Goal: Browse casually: Explore the website without a specific task or goal

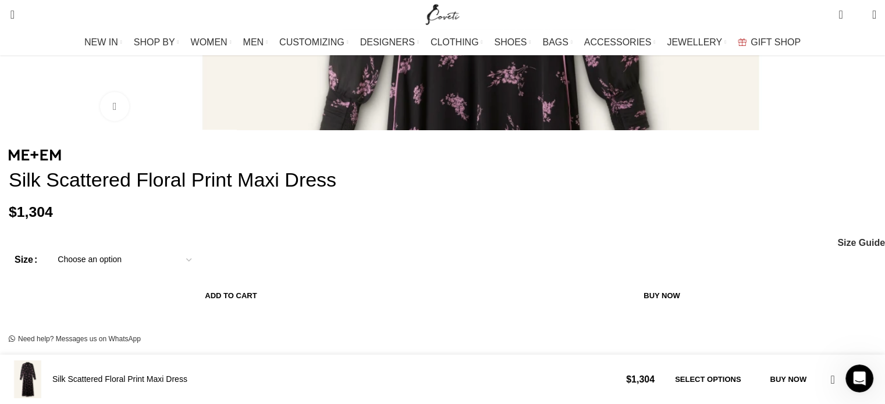
scroll to position [523, 0]
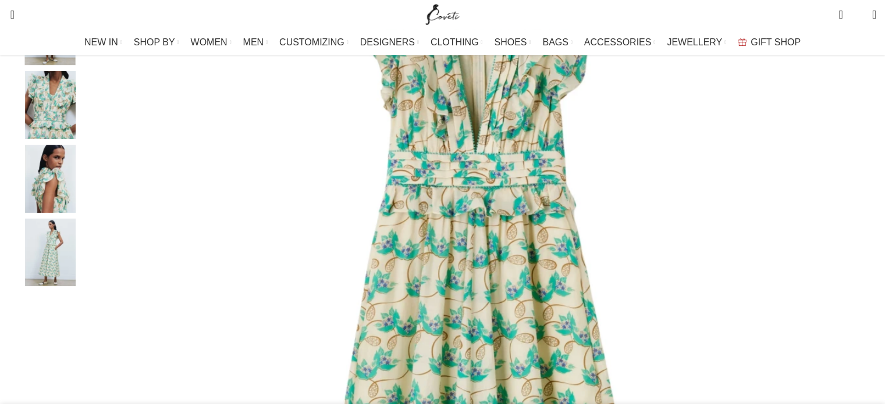
scroll to position [291, 0]
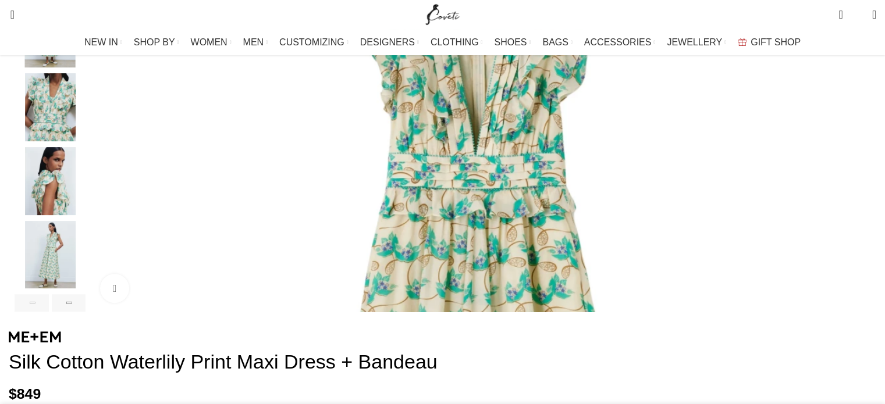
click at [397, 160] on img "1 / 6" at bounding box center [480, 315] width 779 height 779
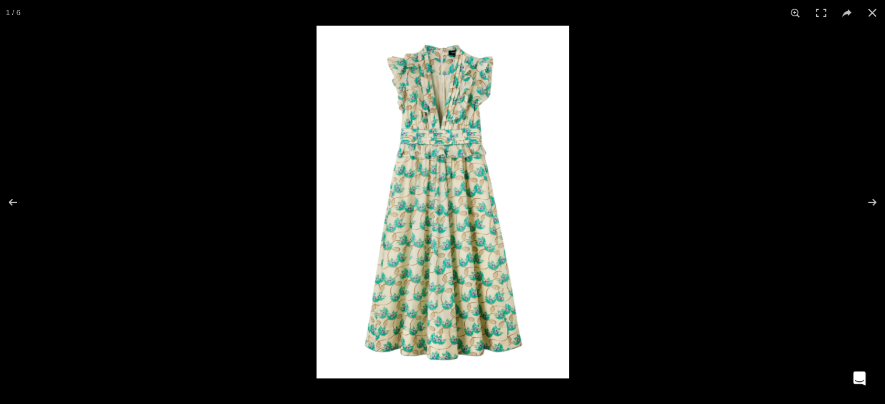
click at [454, 125] on img at bounding box center [442, 202] width 252 height 353
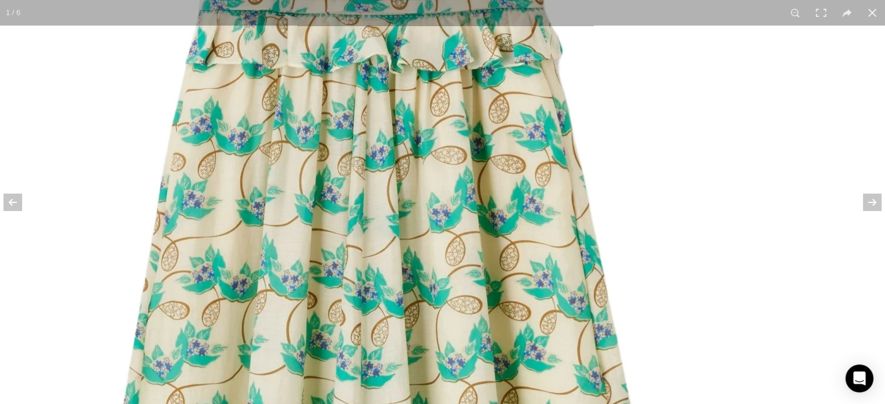
drag, startPoint x: 440, startPoint y: 326, endPoint x: 413, endPoint y: 102, distance: 226.1
click at [413, 102] on img at bounding box center [380, 257] width 1064 height 1489
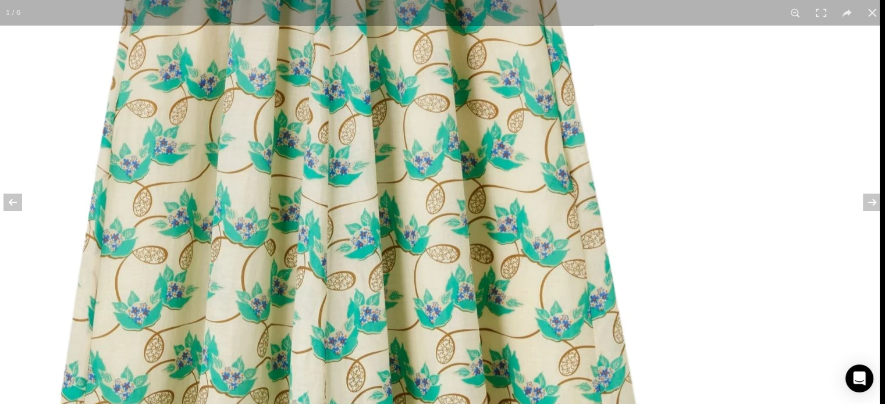
drag, startPoint x: 430, startPoint y: 313, endPoint x: 380, endPoint y: 125, distance: 195.0
click at [380, 125] on img at bounding box center [348, 55] width 1064 height 1489
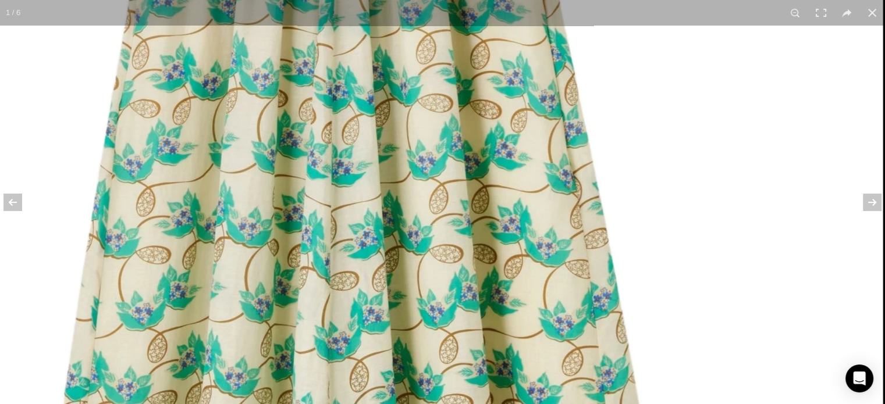
scroll to position [0, 122]
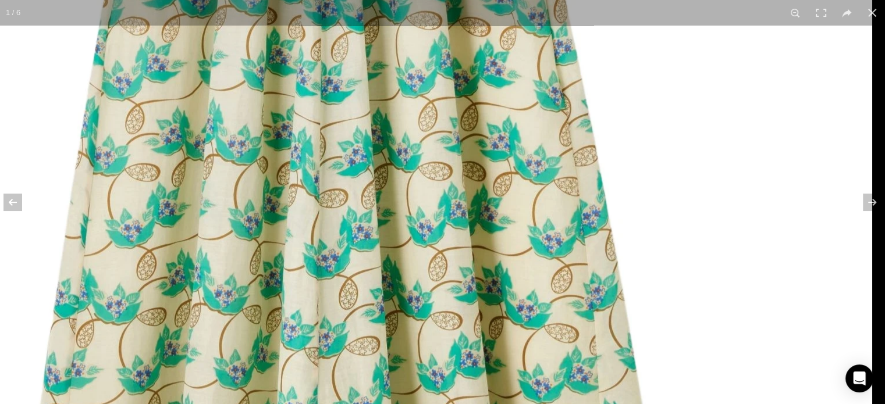
drag, startPoint x: 396, startPoint y: 252, endPoint x: 361, endPoint y: 172, distance: 87.5
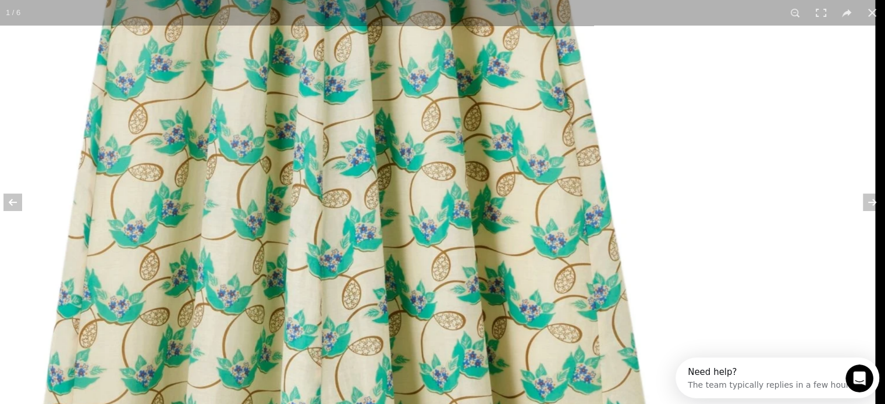
scroll to position [0, 0]
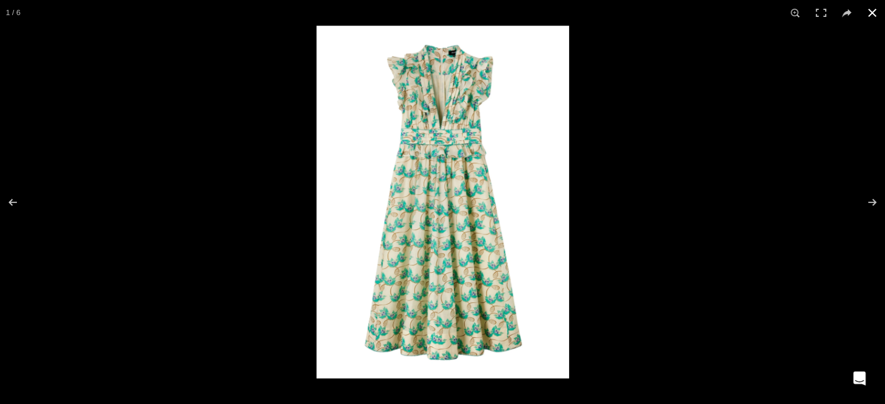
click at [693, 158] on div at bounding box center [758, 228] width 885 height 404
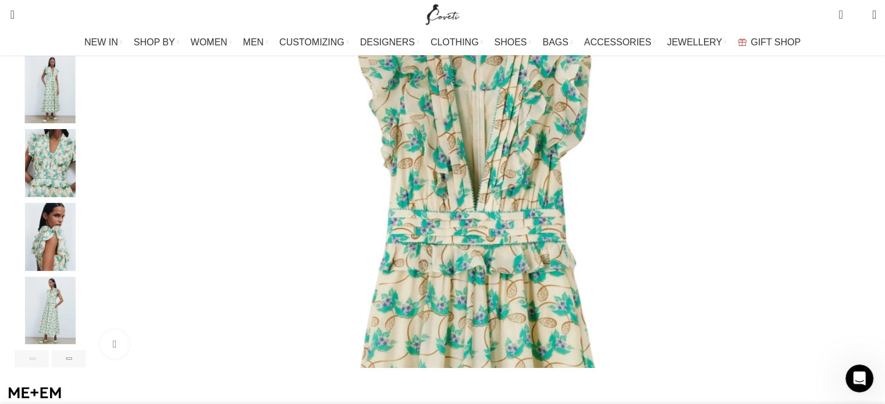
scroll to position [233, 0]
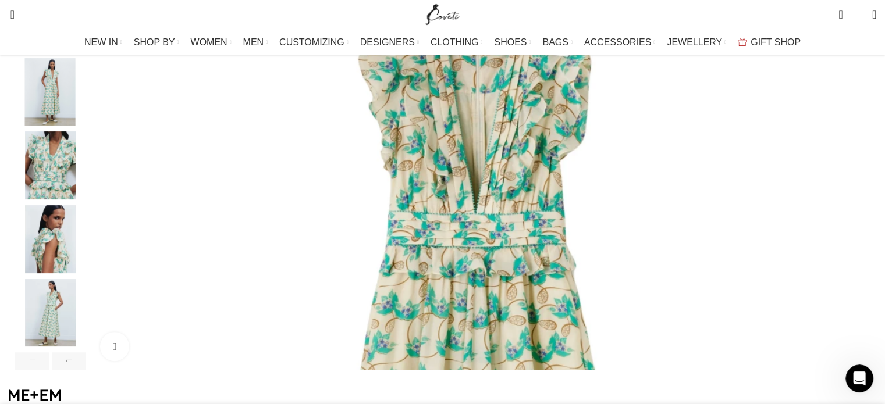
click at [85, 106] on img "2 / 6" at bounding box center [50, 92] width 71 height 68
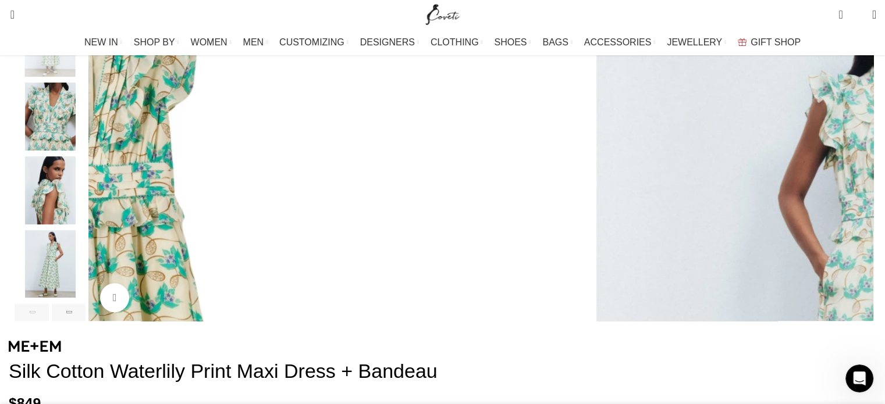
scroll to position [291, 0]
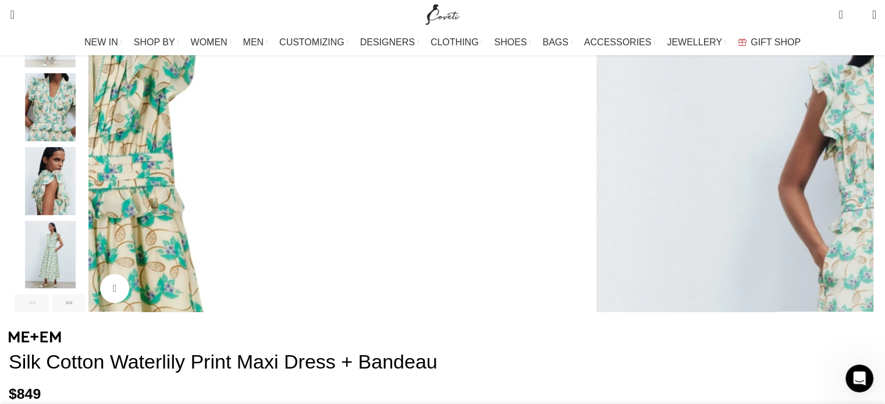
click at [85, 199] on img "4 / 6" at bounding box center [50, 181] width 71 height 68
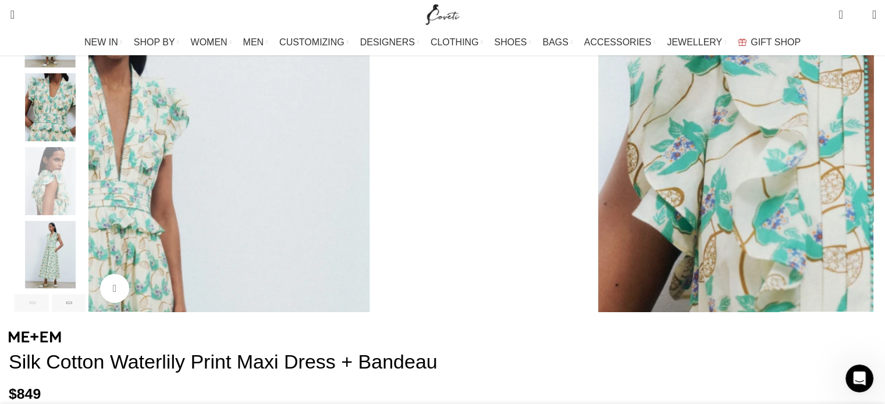
click at [85, 265] on img "5 / 6" at bounding box center [50, 255] width 71 height 68
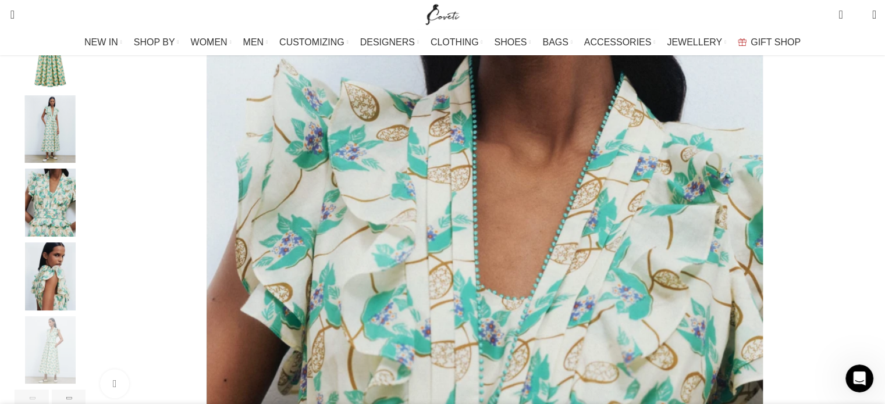
scroll to position [174, 0]
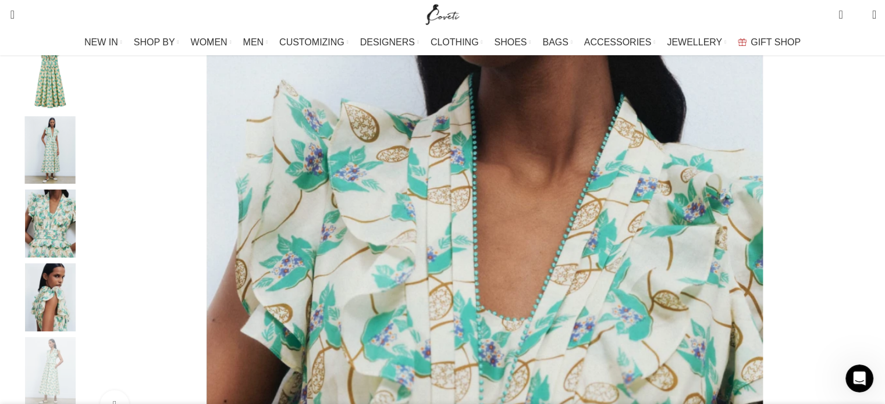
click at [85, 165] on img "2 / 6" at bounding box center [50, 150] width 71 height 68
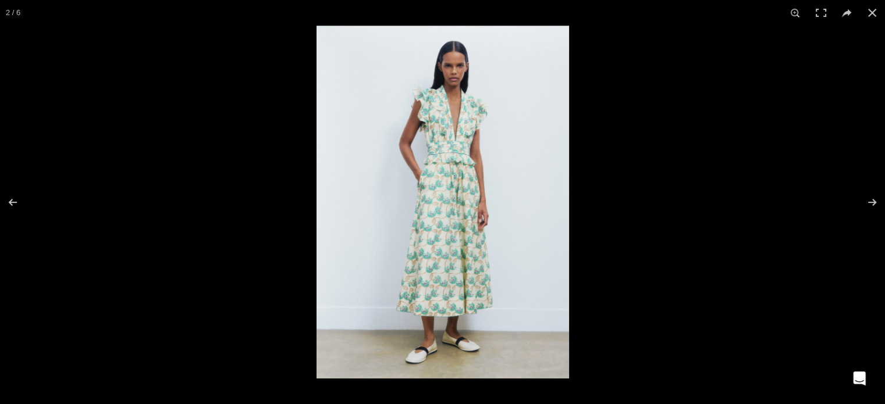
click at [448, 153] on img at bounding box center [442, 202] width 252 height 353
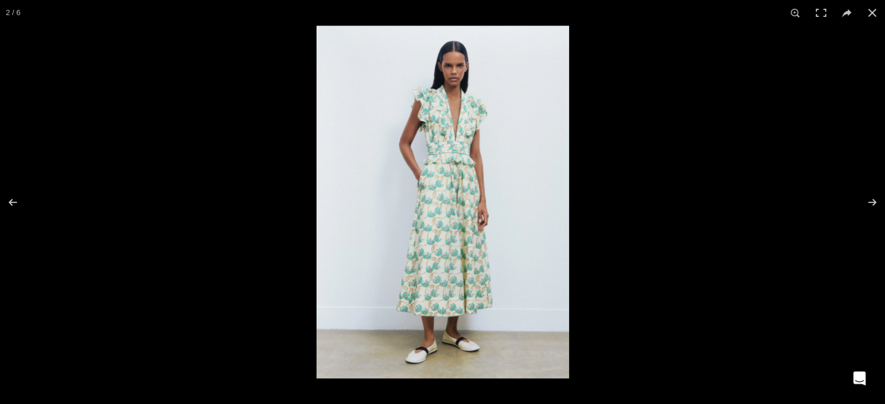
click at [467, 203] on img at bounding box center [442, 202] width 252 height 353
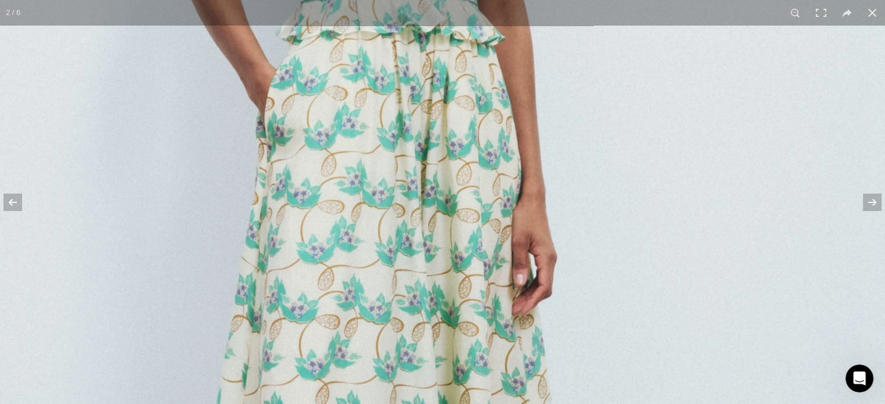
click at [467, 203] on img at bounding box center [364, 199] width 1064 height 1489
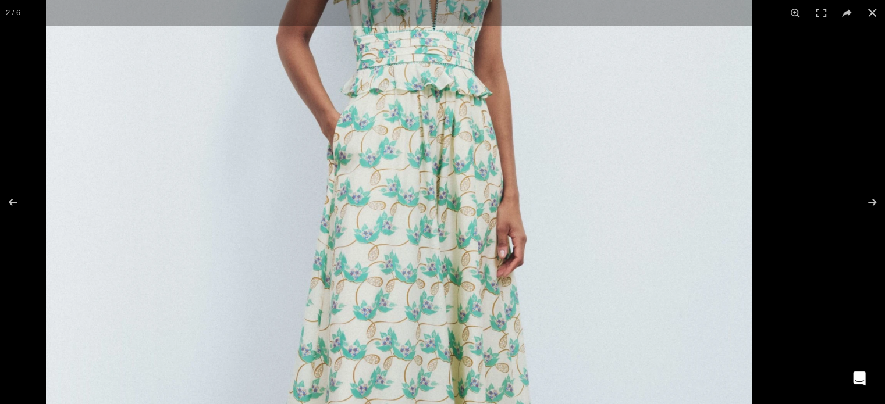
scroll to position [0, 367]
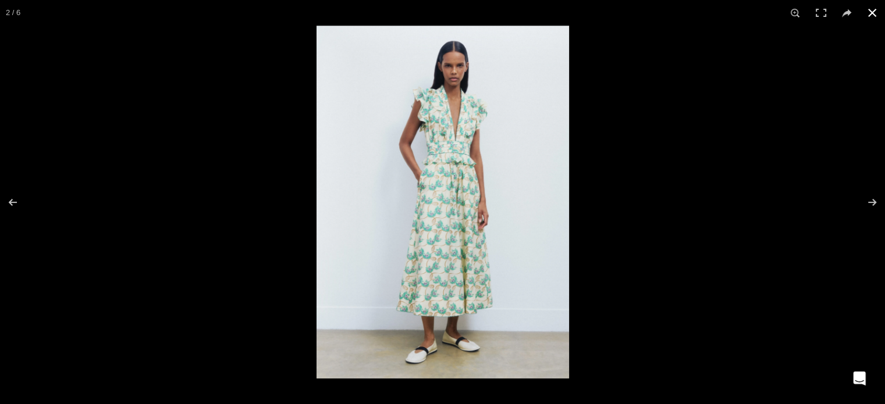
click at [643, 227] on div at bounding box center [758, 228] width 885 height 404
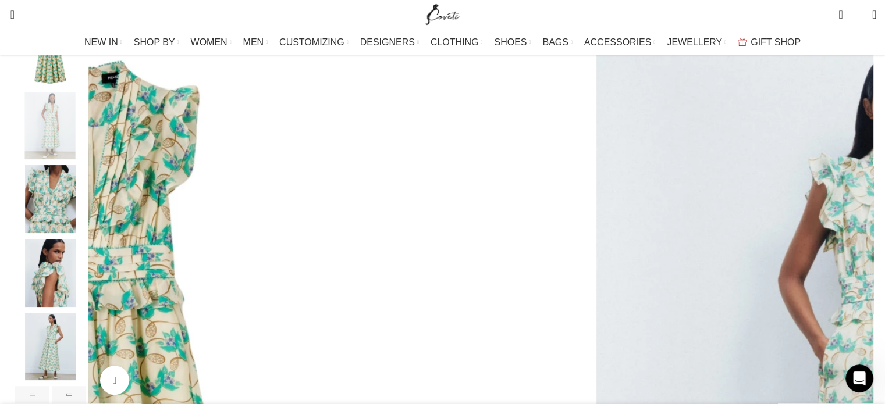
scroll to position [0, 0]
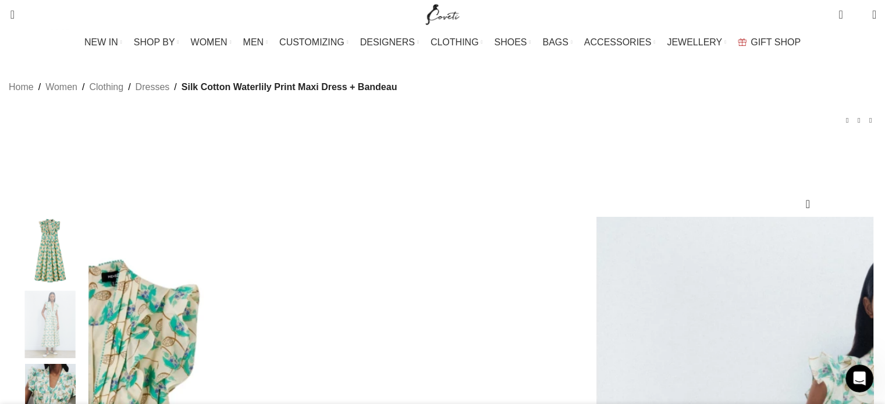
click at [85, 266] on img "1 / 6" at bounding box center [50, 251] width 71 height 68
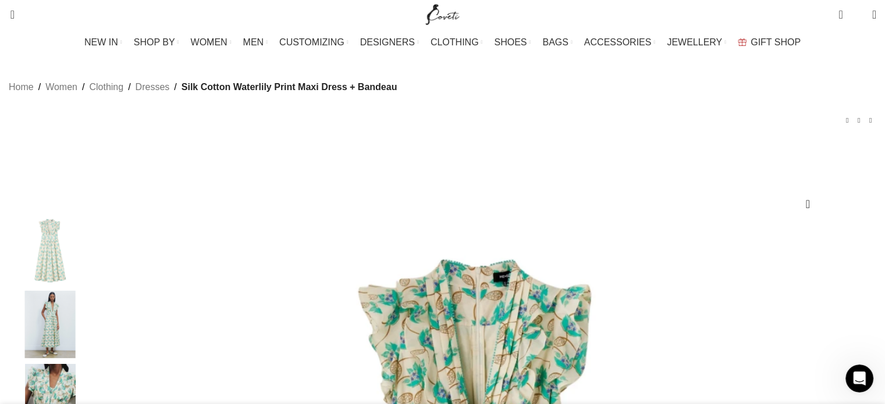
click at [85, 325] on img "2 / 6" at bounding box center [50, 325] width 71 height 68
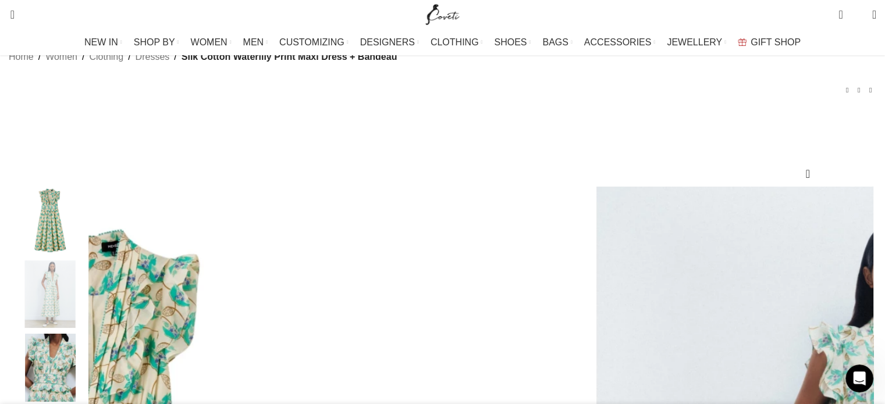
scroll to position [116, 0]
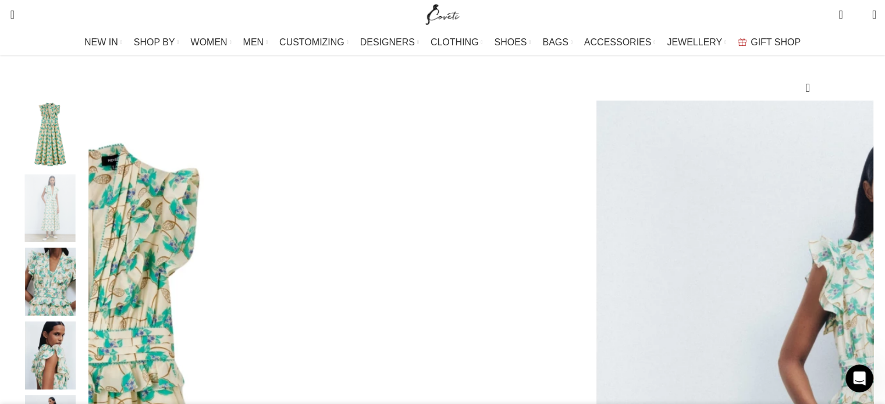
click at [85, 297] on img "3 / 6" at bounding box center [50, 282] width 71 height 68
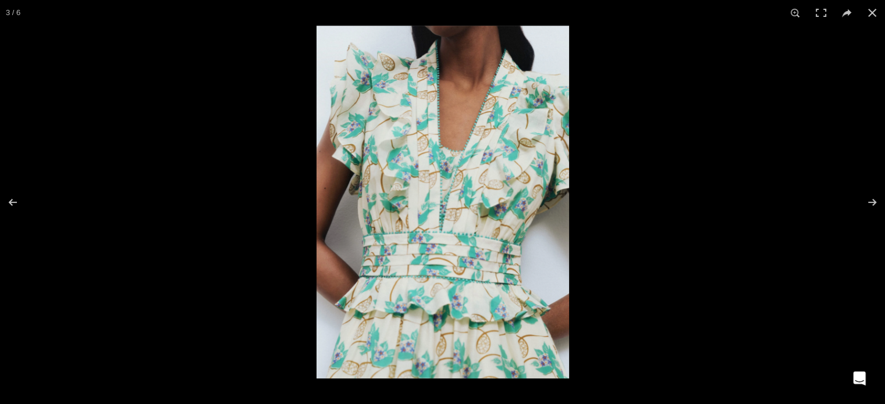
drag, startPoint x: 430, startPoint y: 172, endPoint x: 407, endPoint y: 182, distance: 25.5
click at [407, 182] on img at bounding box center [442, 202] width 252 height 353
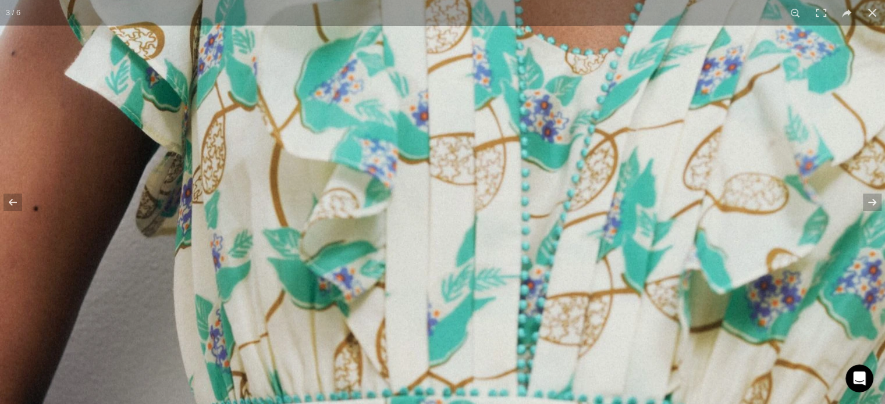
click at [412, 168] on img at bounding box center [532, 266] width 1064 height 1489
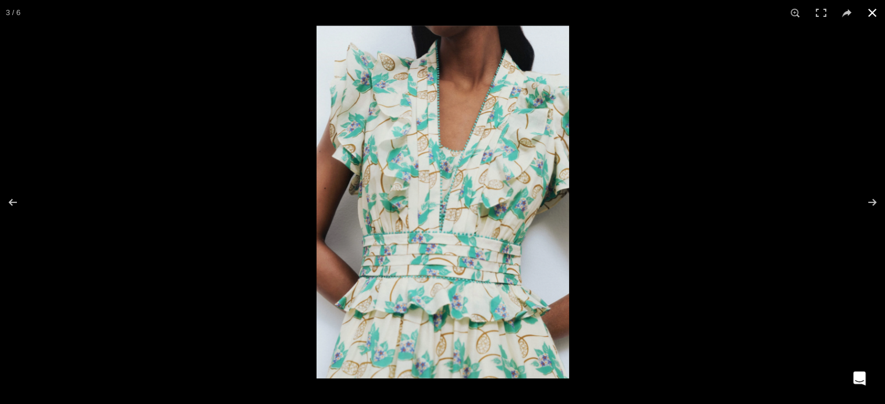
click at [615, 170] on div at bounding box center [758, 228] width 885 height 404
